Goal: Information Seeking & Learning: Learn about a topic

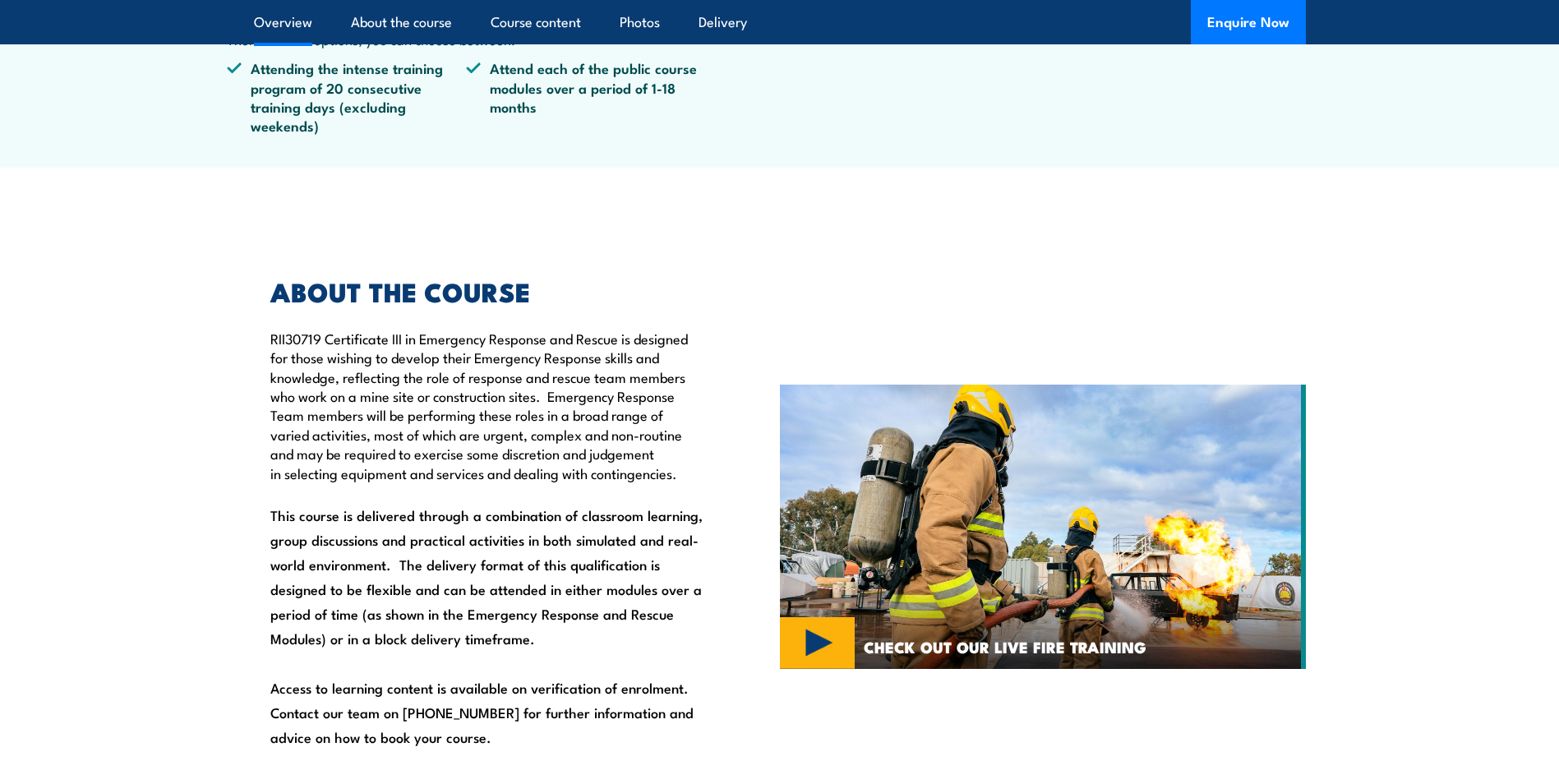
scroll to position [904, 0]
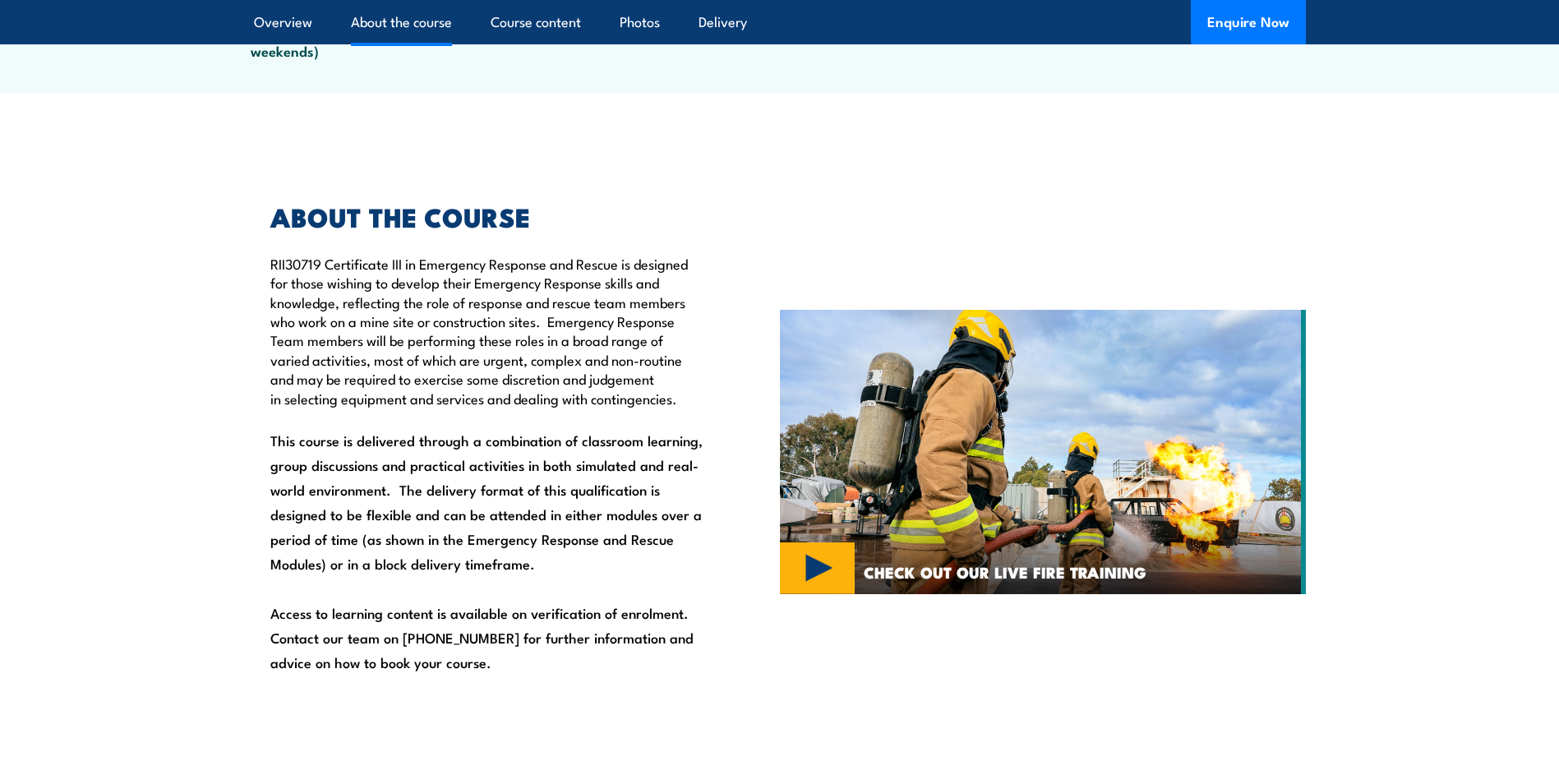
click at [812, 557] on img at bounding box center [1042, 451] width 526 height 285
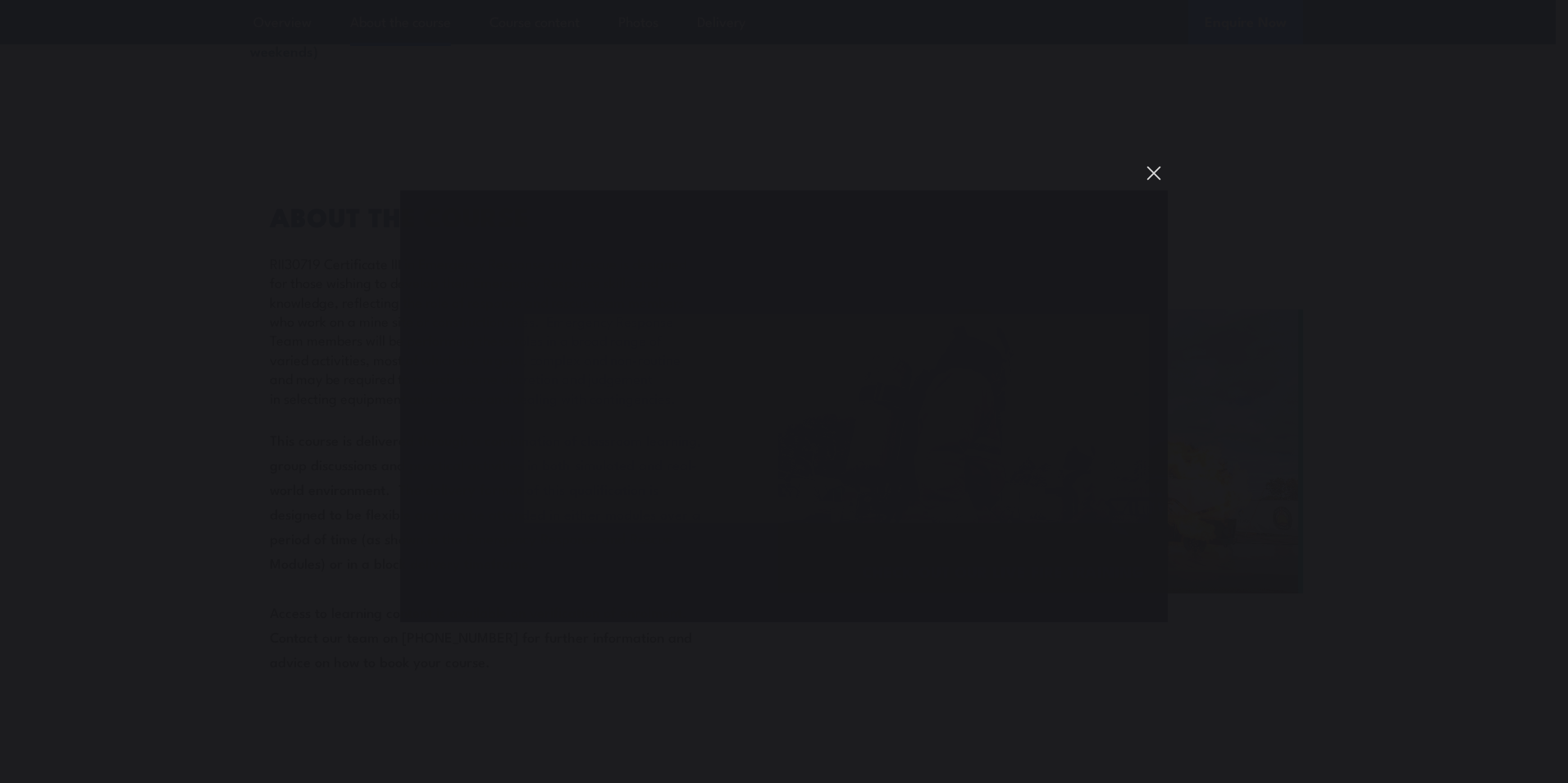
click at [1156, 163] on button "You can close this modal content with the ESC key" at bounding box center [1154, 173] width 28 height 28
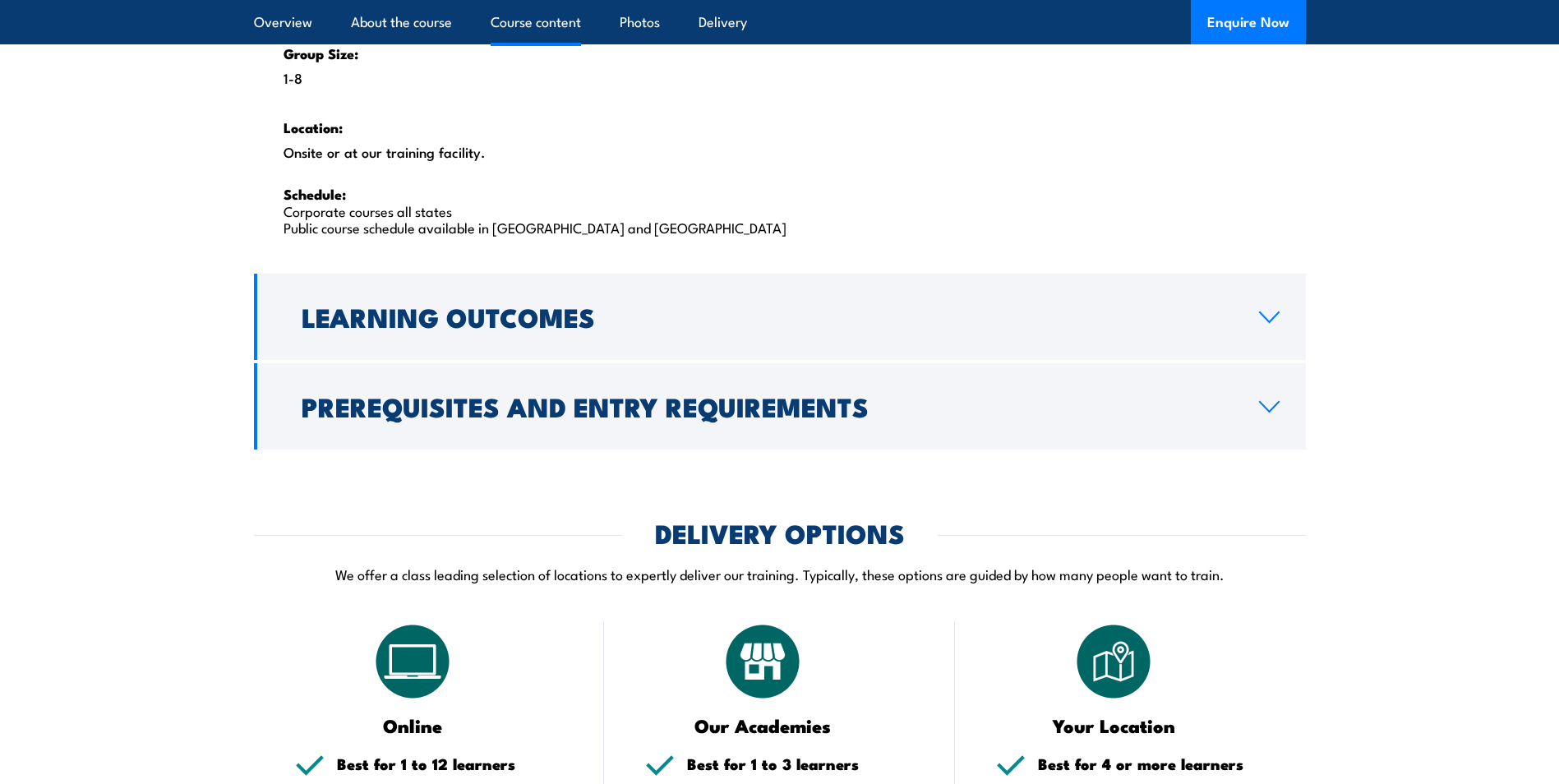
scroll to position [2711, 0]
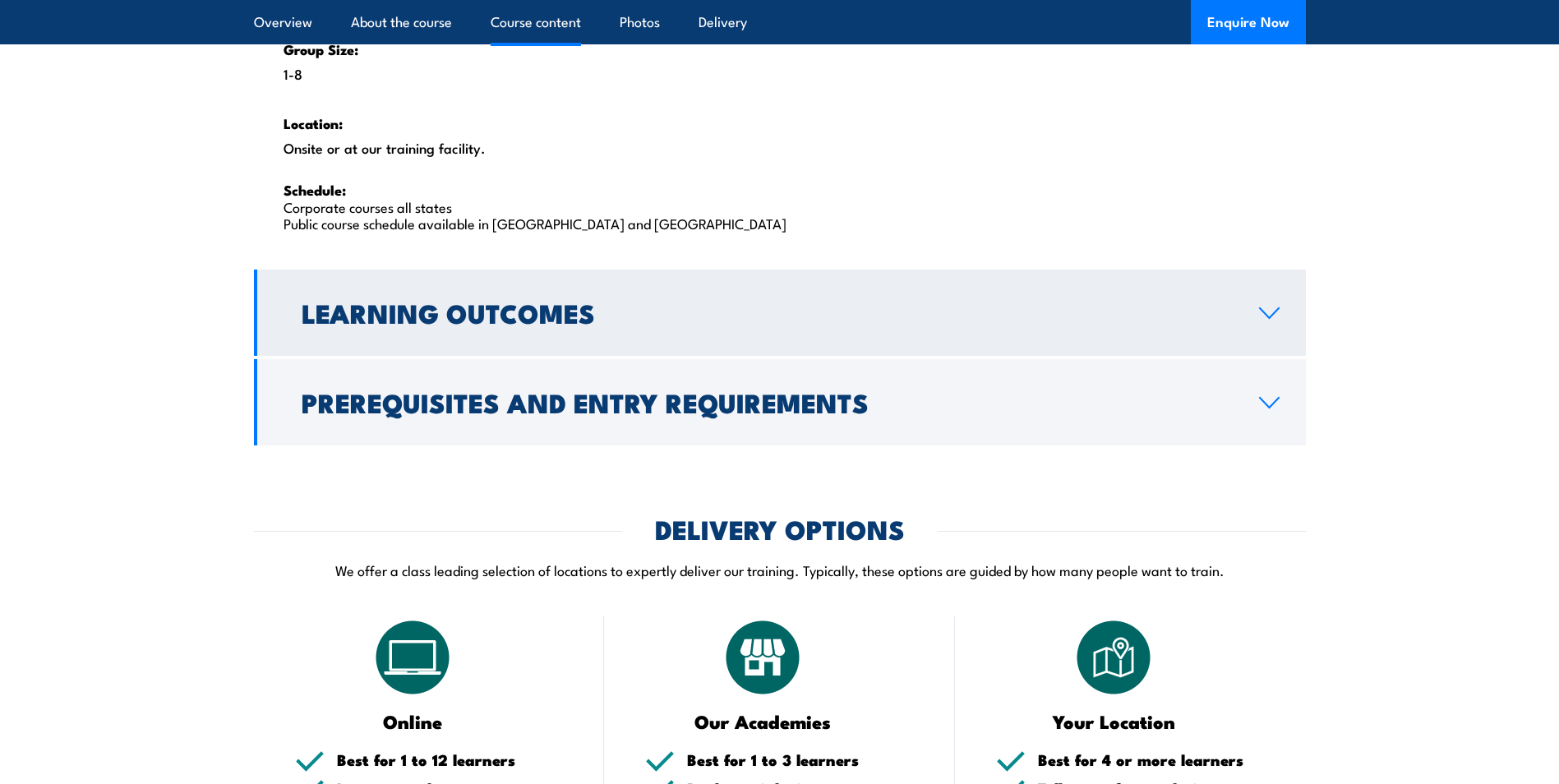
click at [1268, 305] on link "Learning Outcomes" at bounding box center [780, 313] width 1052 height 87
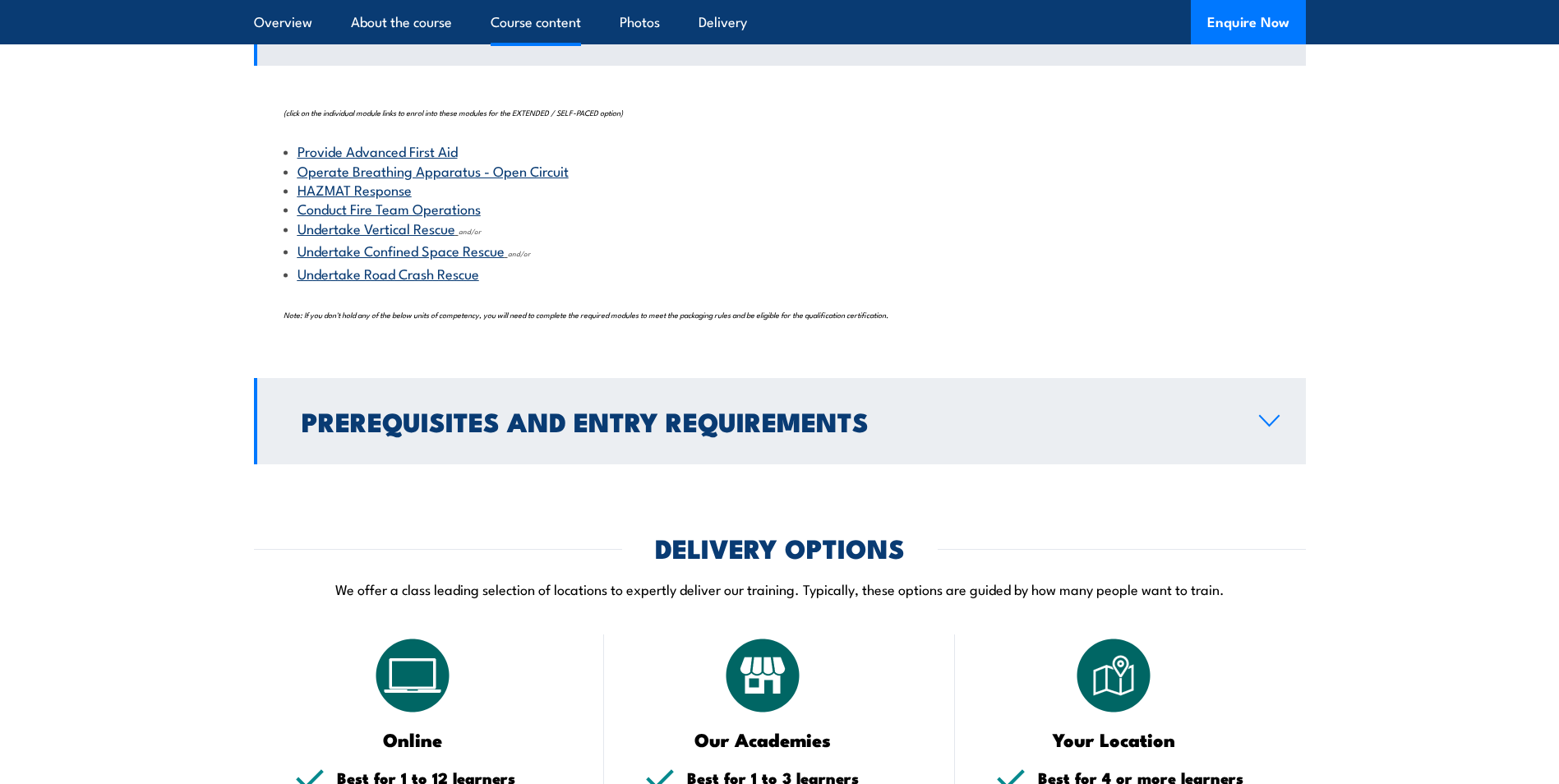
scroll to position [1736, 0]
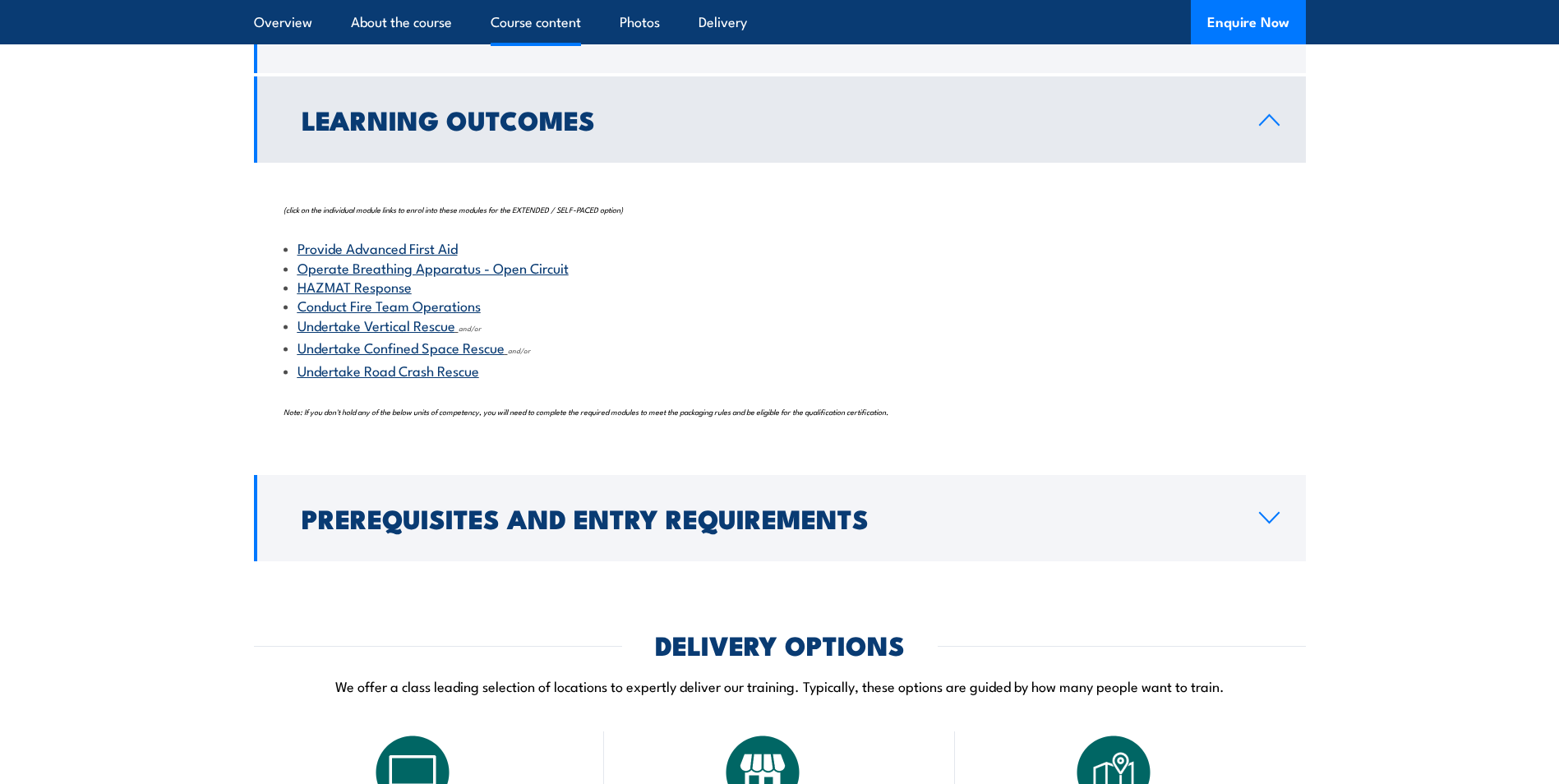
click at [422, 308] on link "Conduct Fire Team Operations" at bounding box center [389, 304] width 183 height 19
click at [420, 327] on link "Undertake Vertical Rescue" at bounding box center [376, 324] width 158 height 19
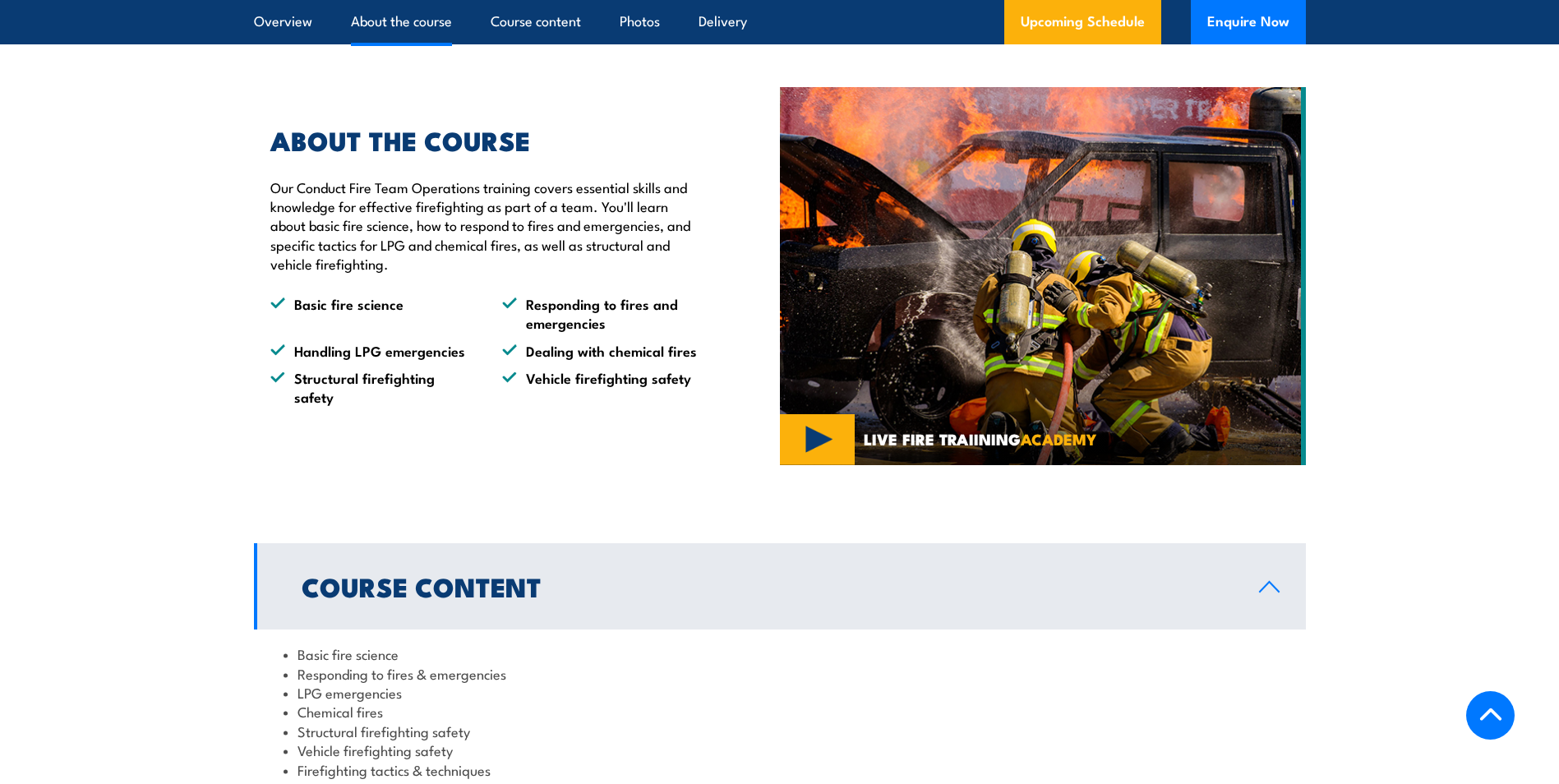
scroll to position [822, 0]
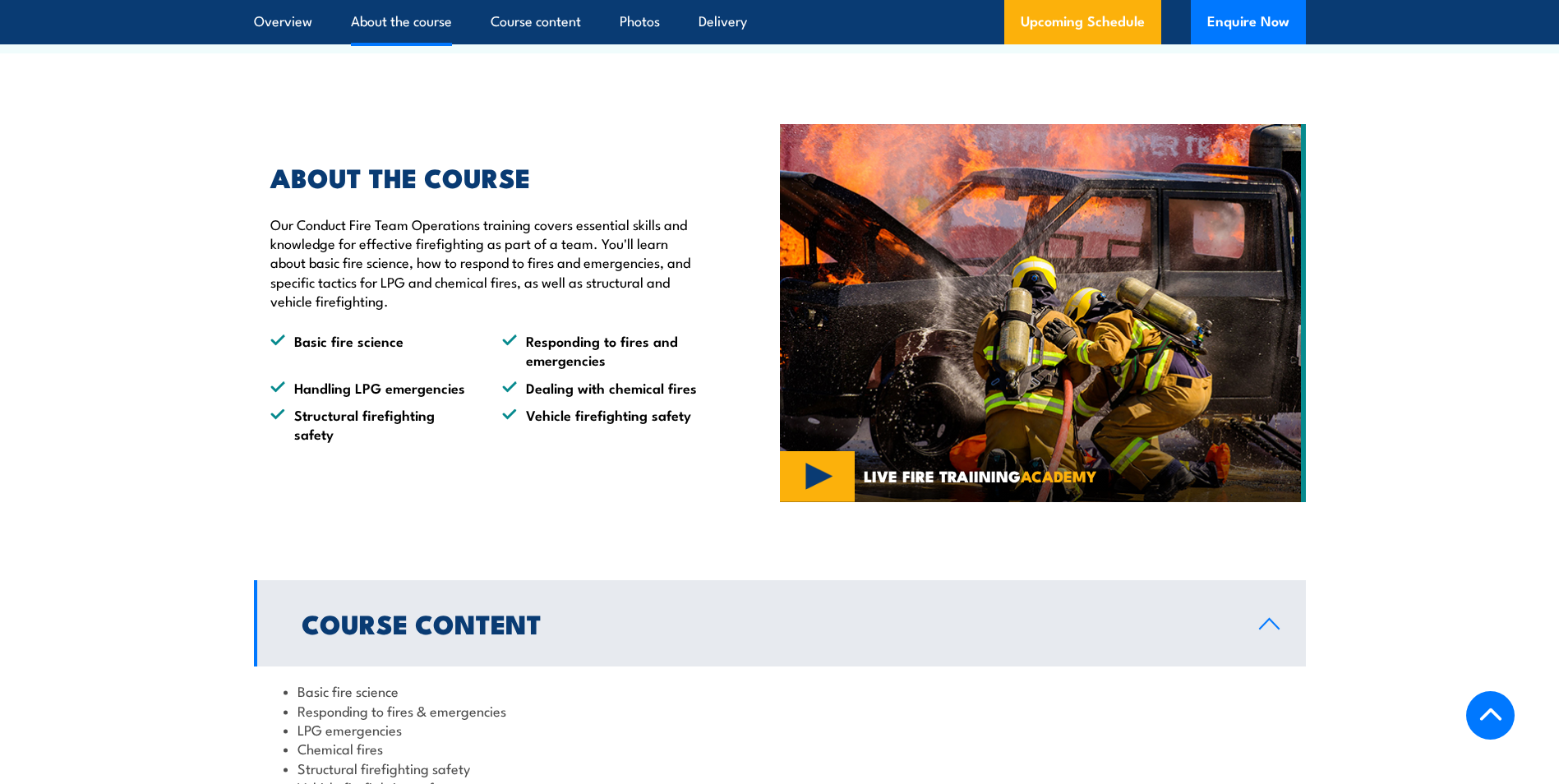
click at [816, 495] on img at bounding box center [1042, 313] width 526 height 379
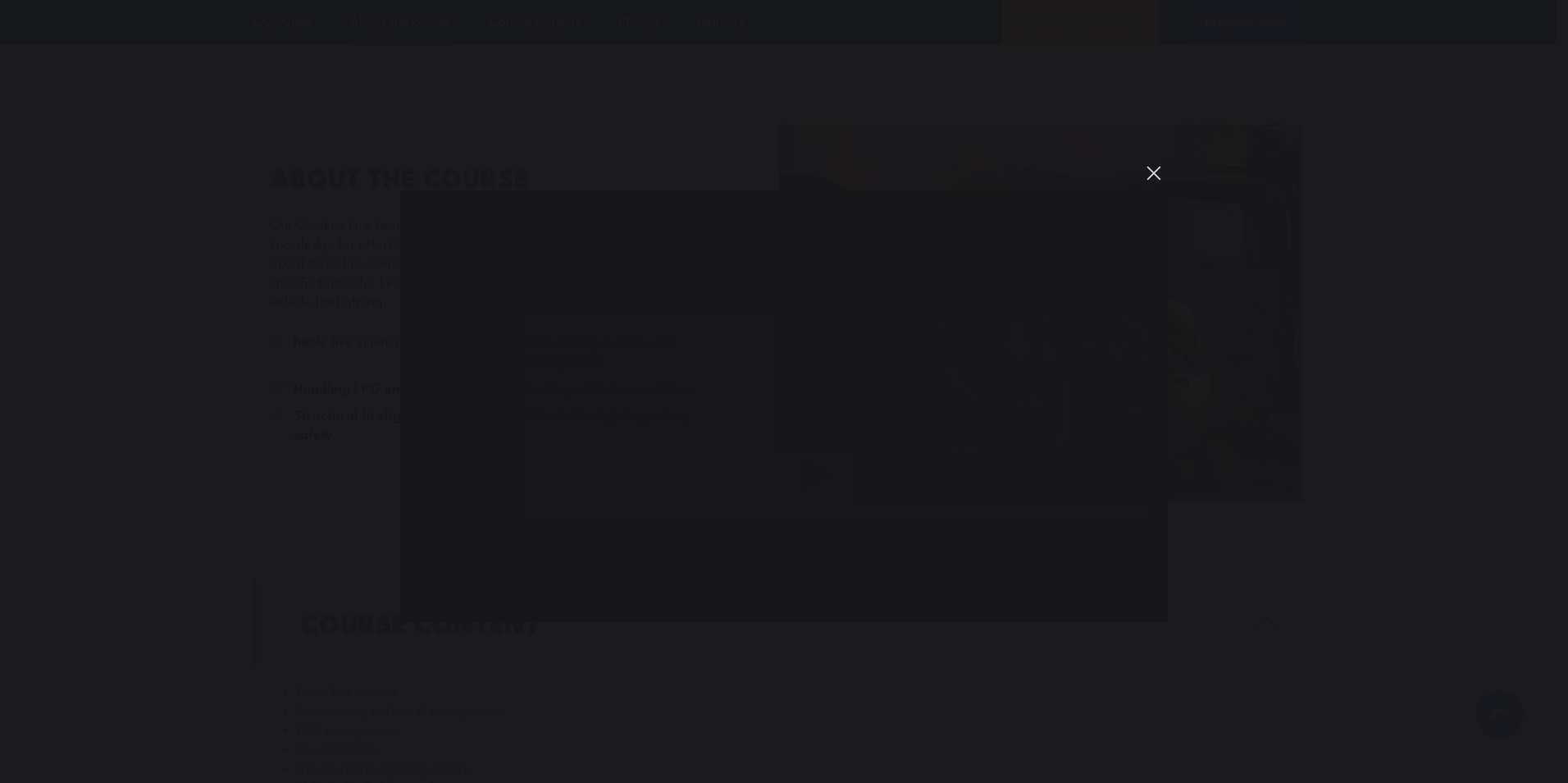
click at [1150, 175] on button "You can close this modal content with the ESC key" at bounding box center [1154, 173] width 28 height 28
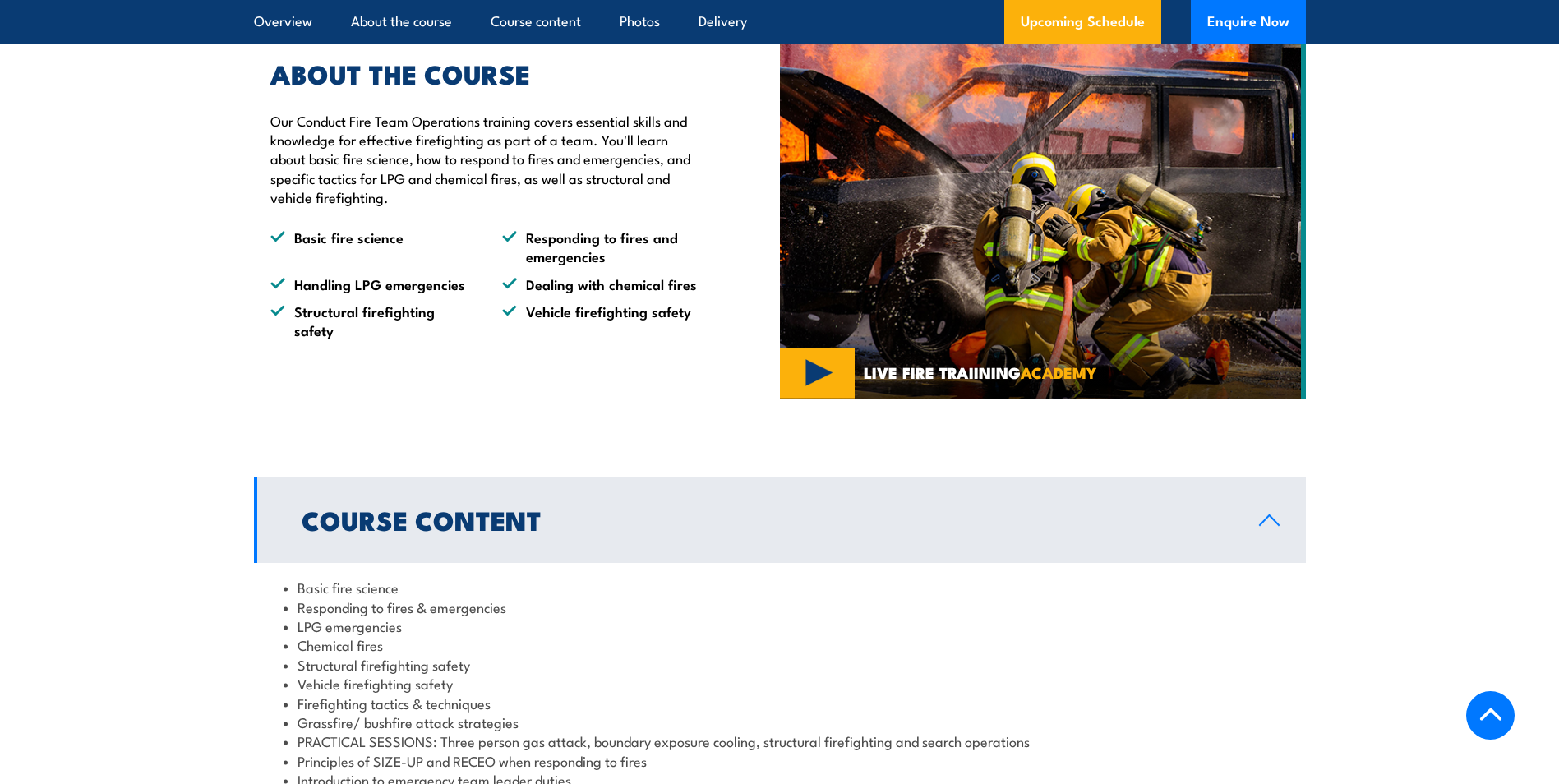
scroll to position [1233, 0]
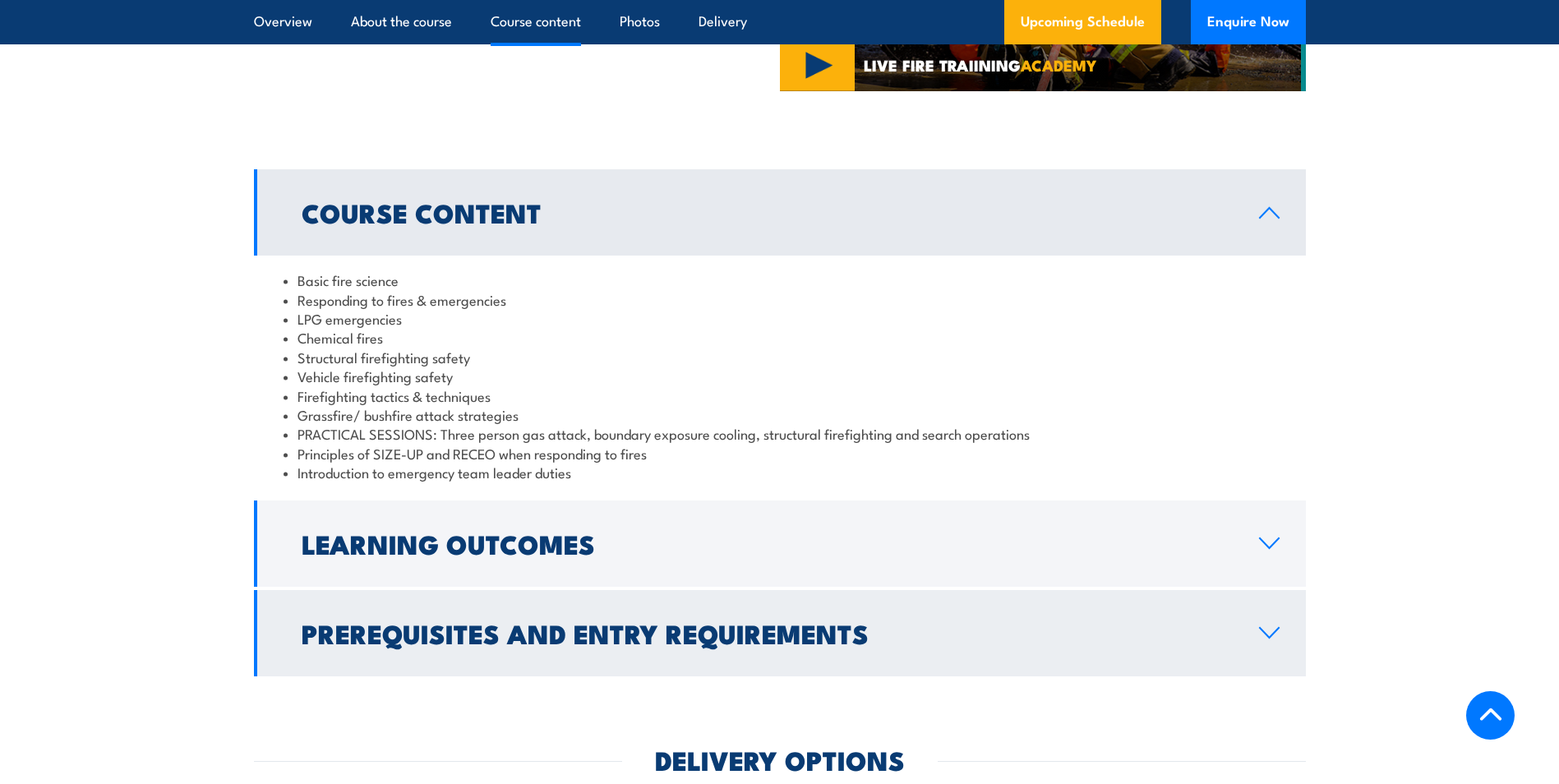
click at [1288, 659] on link "Prerequisites and Entry Requirements" at bounding box center [780, 633] width 1052 height 87
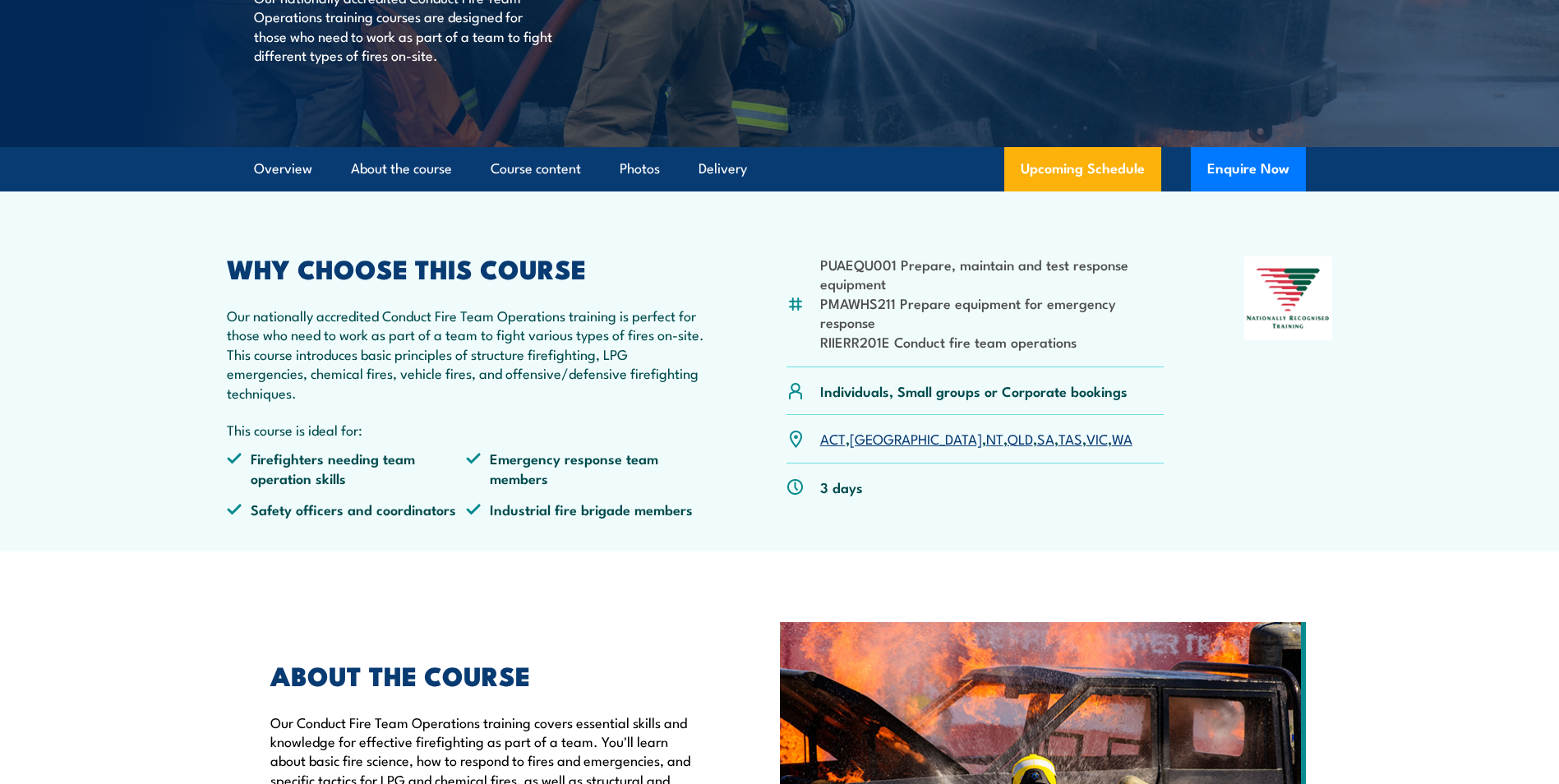
scroll to position [0, 0]
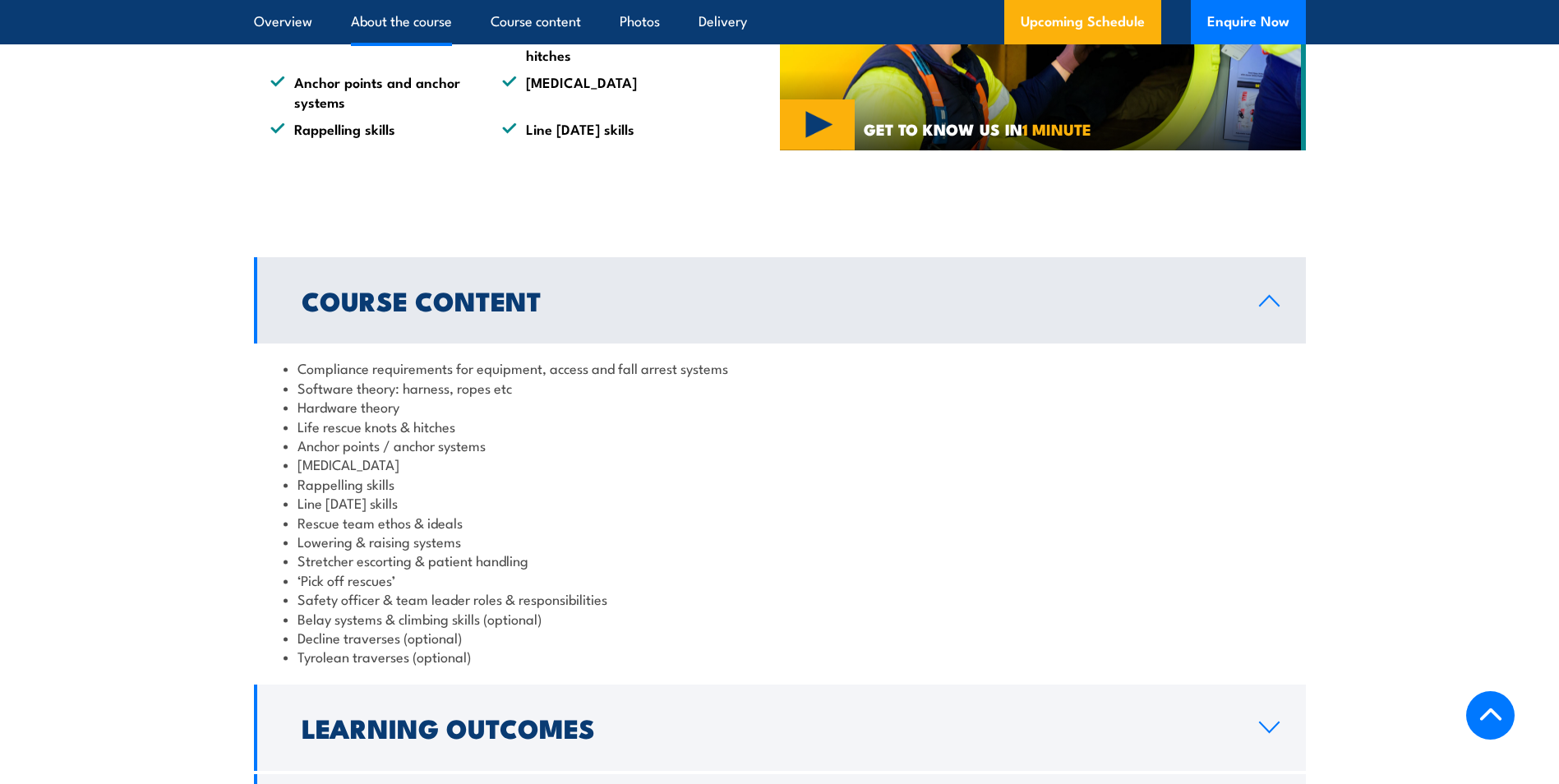
scroll to position [1315, 0]
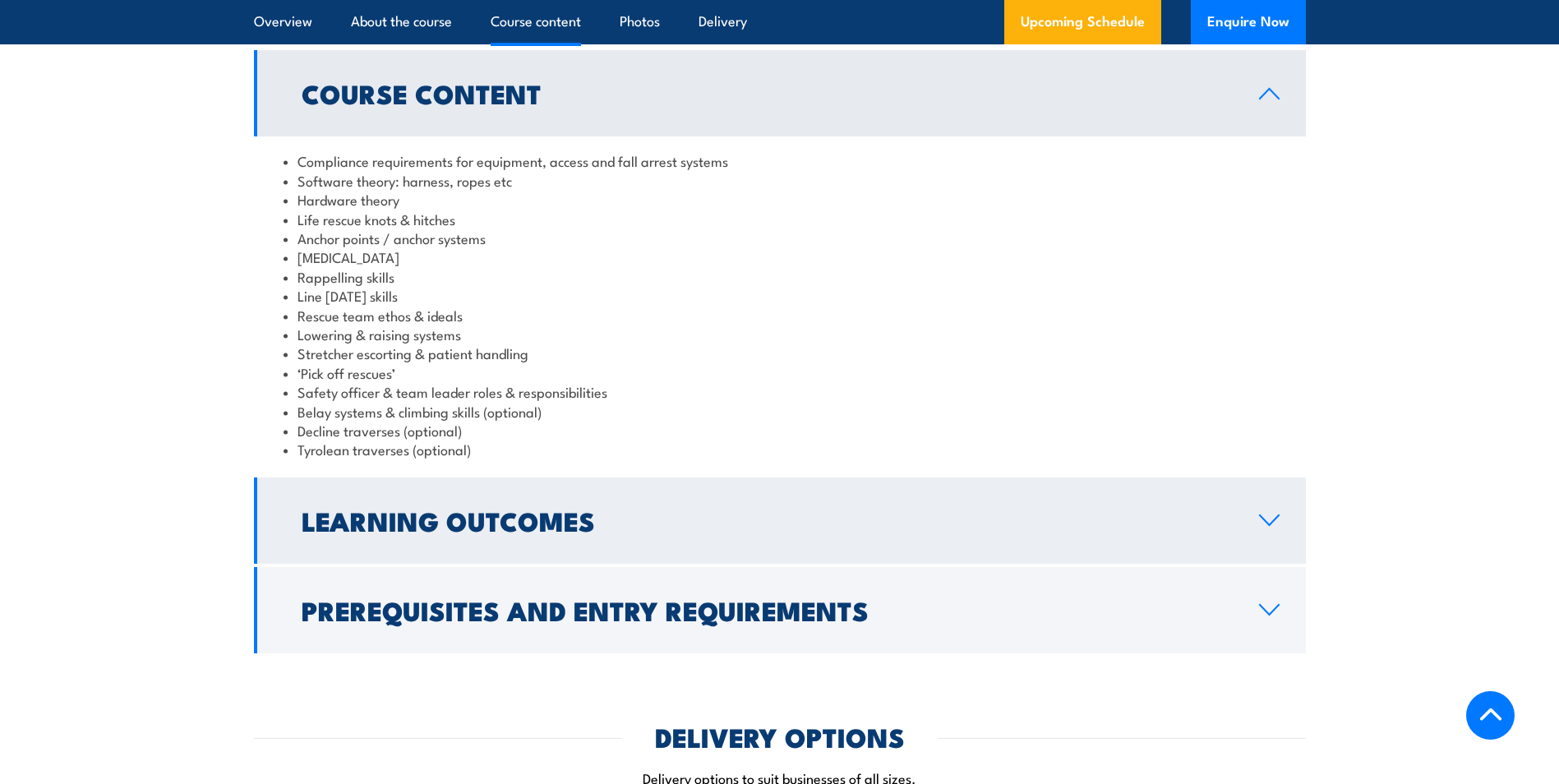
click at [1264, 521] on icon at bounding box center [1269, 520] width 22 height 13
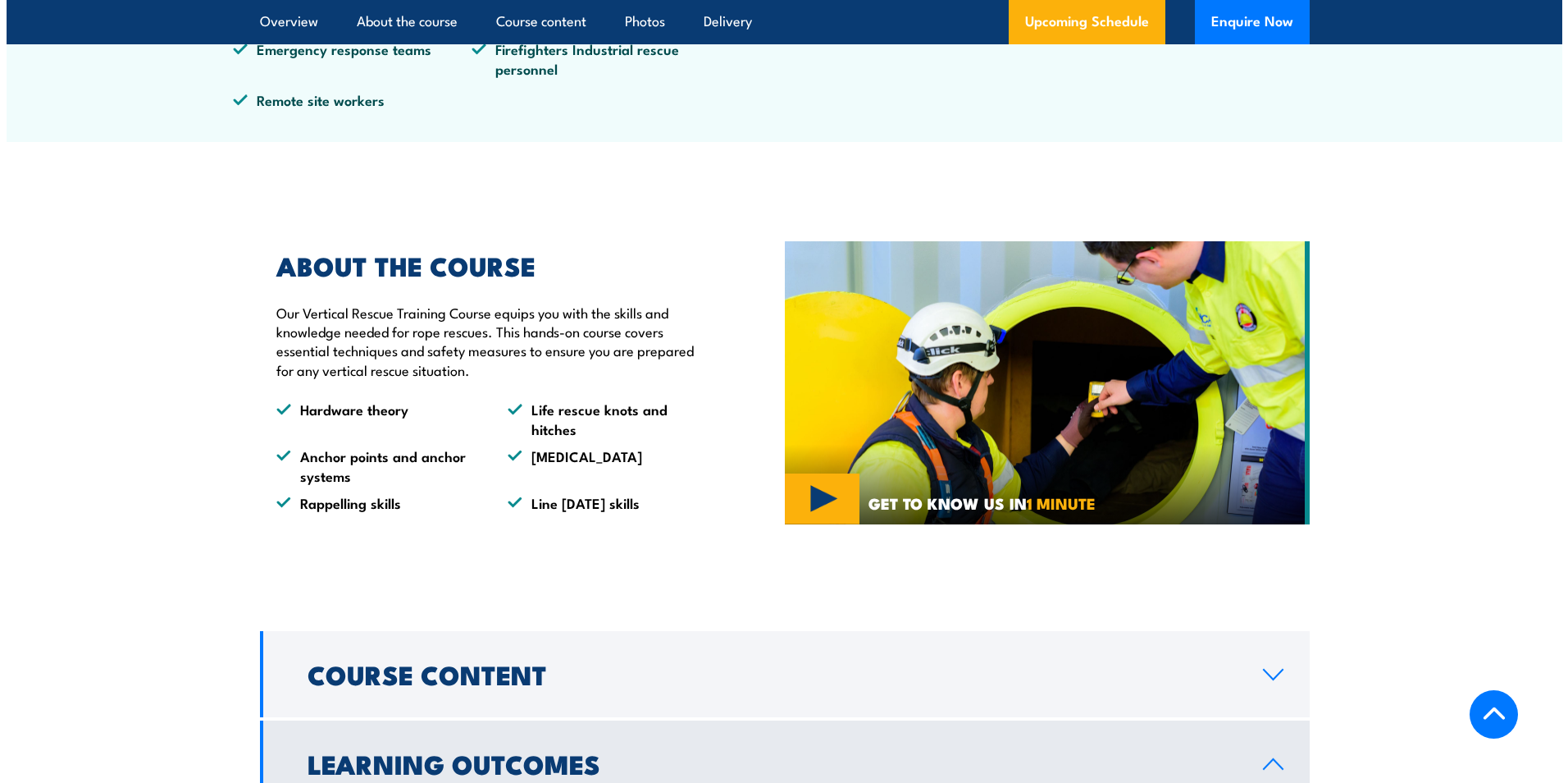
scroll to position [739, 0]
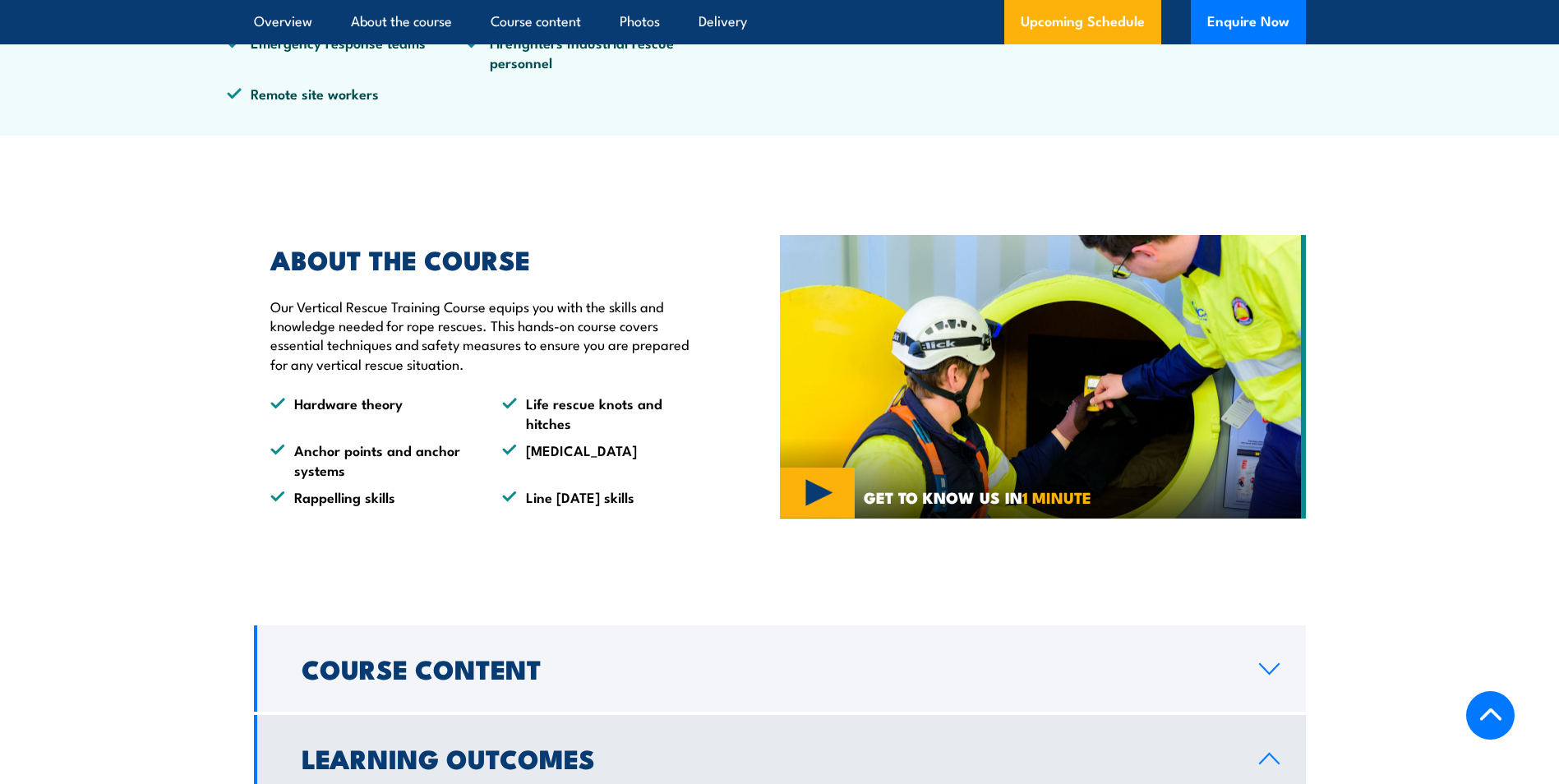
click at [804, 496] on img at bounding box center [1042, 377] width 526 height 285
